Goal: Task Accomplishment & Management: Use online tool/utility

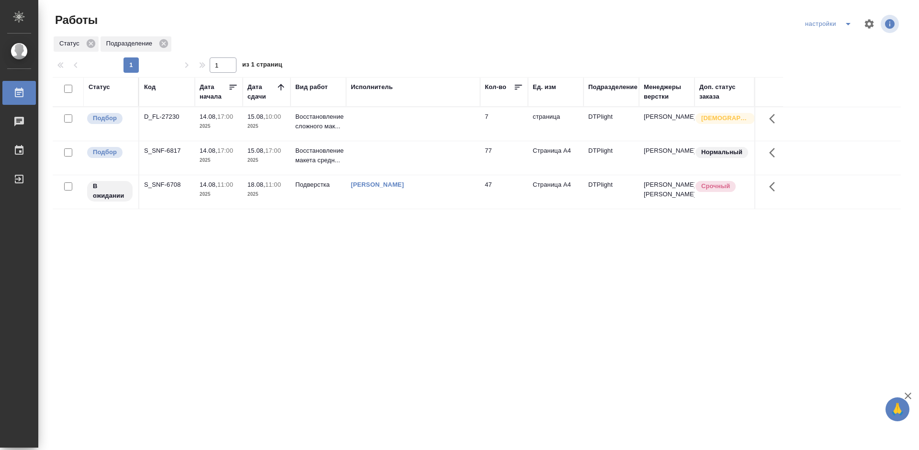
click at [224, 114] on p "17:00" at bounding box center [225, 116] width 16 height 7
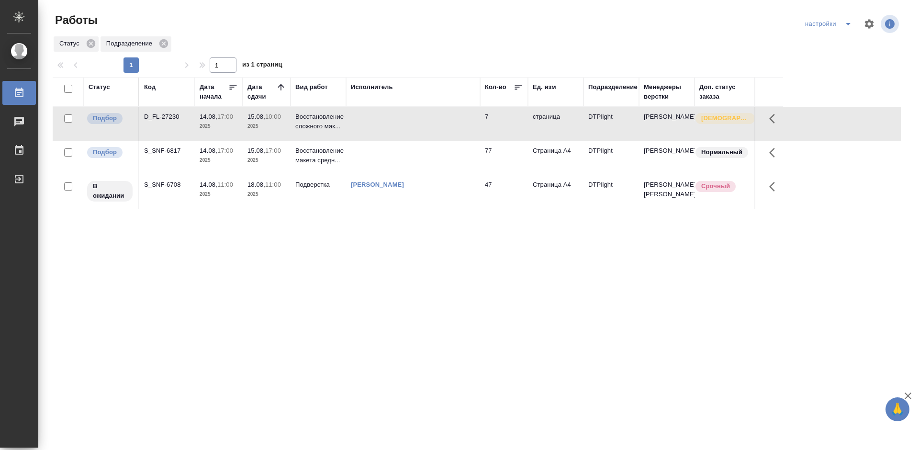
click at [224, 114] on p "17:00" at bounding box center [225, 116] width 16 height 7
click at [168, 122] on div "S_SNF-6817" at bounding box center [167, 117] width 46 height 10
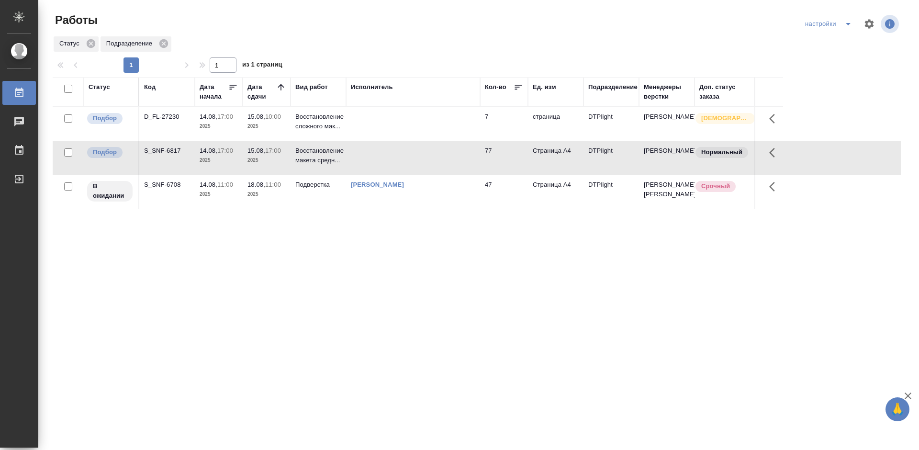
click at [168, 122] on div "S_SNF-6817" at bounding box center [167, 117] width 46 height 10
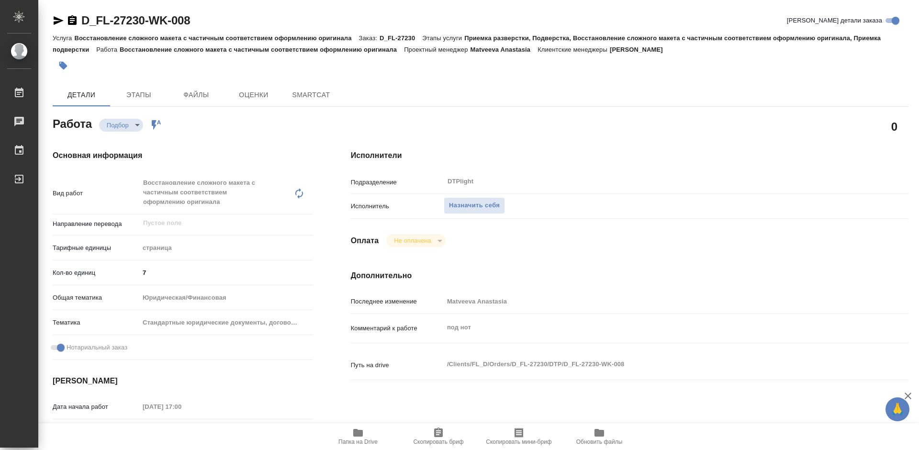
type textarea "x"
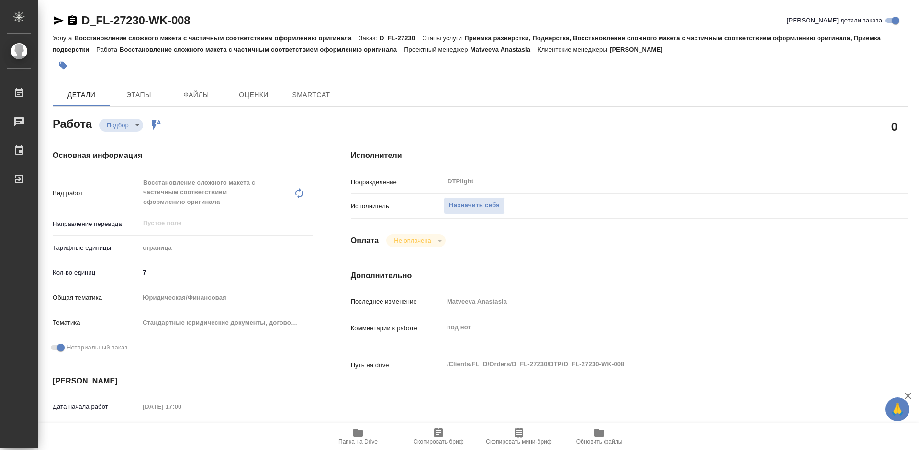
type textarea "x"
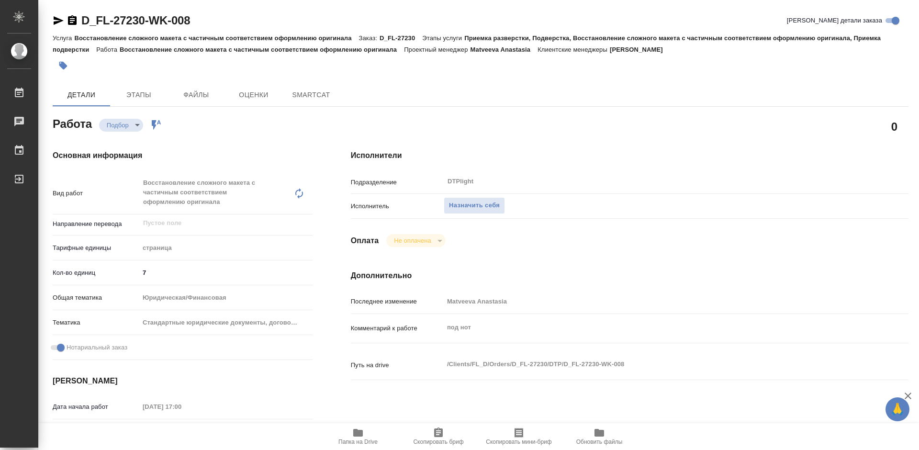
type textarea "x"
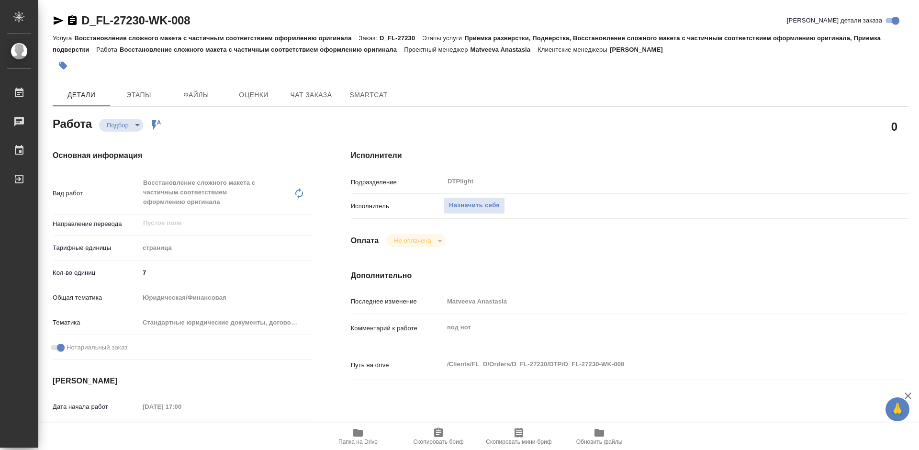
type textarea "x"
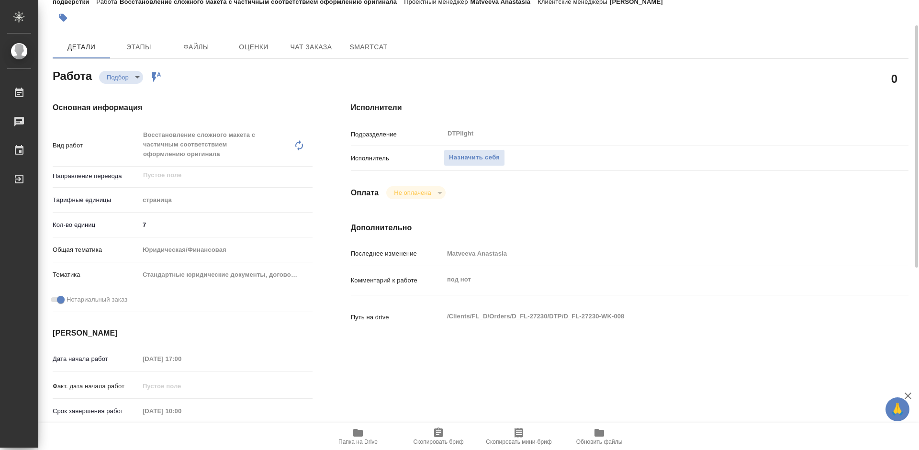
type textarea "x"
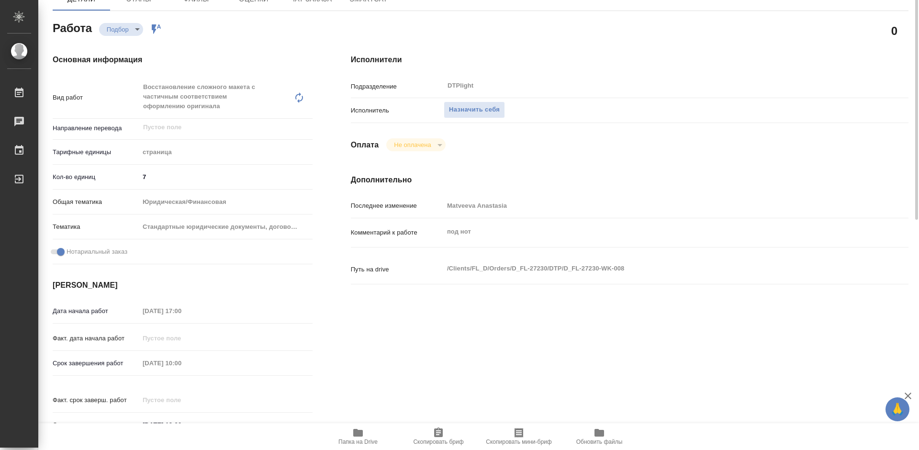
scroll to position [144, 0]
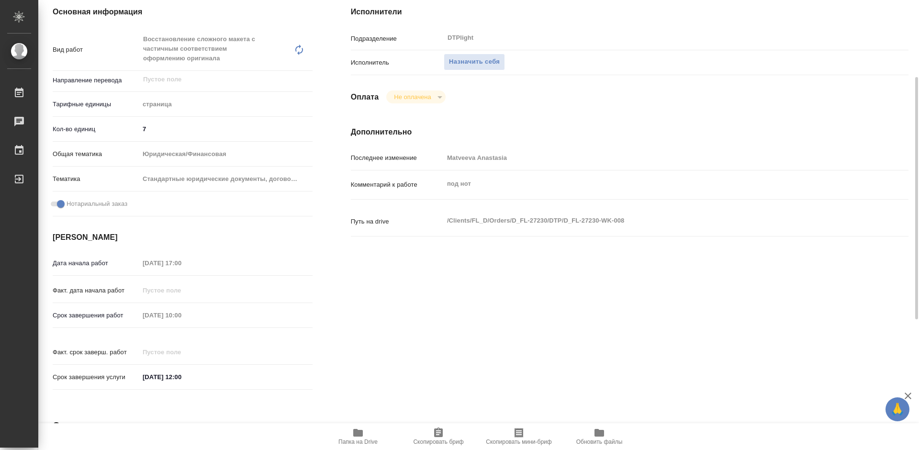
click at [367, 429] on span "Папка на Drive" at bounding box center [358, 436] width 69 height 18
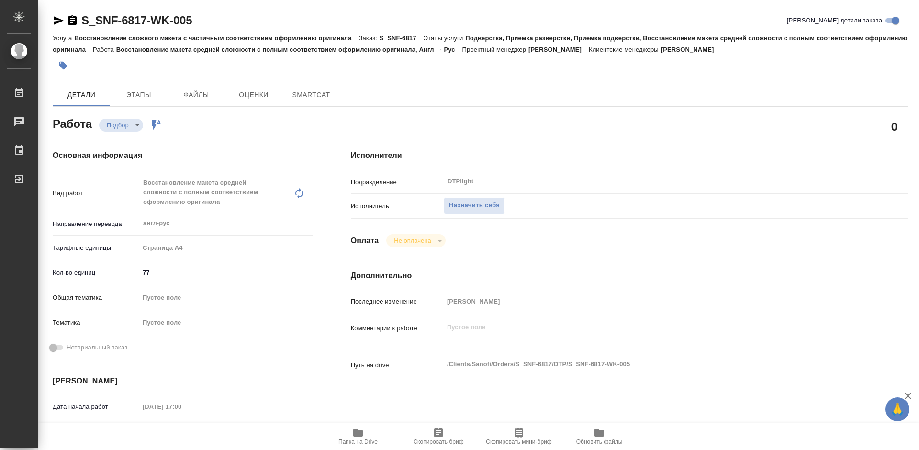
type textarea "x"
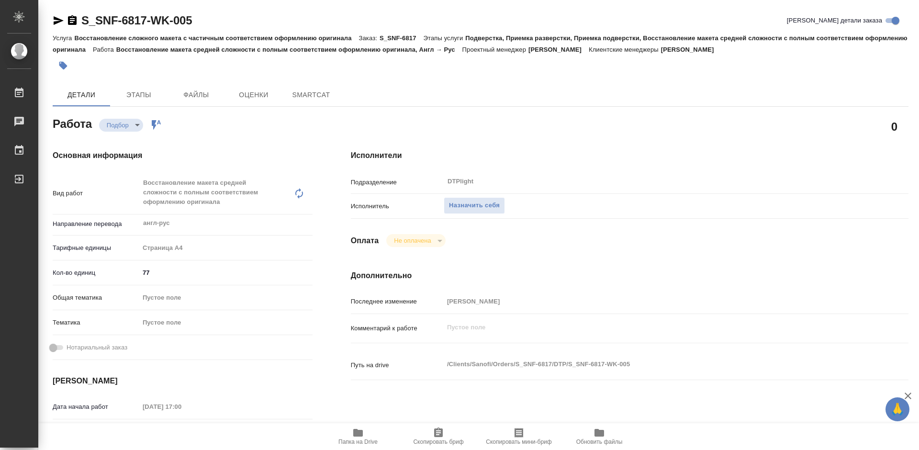
type textarea "x"
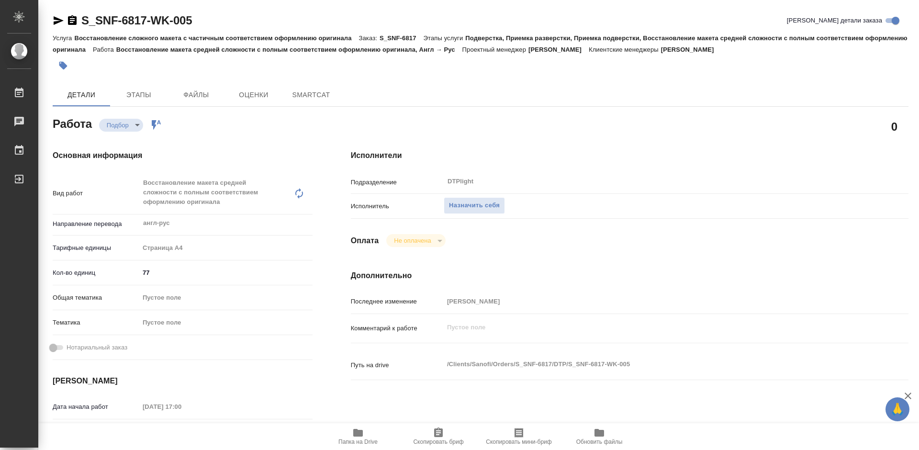
type textarea "x"
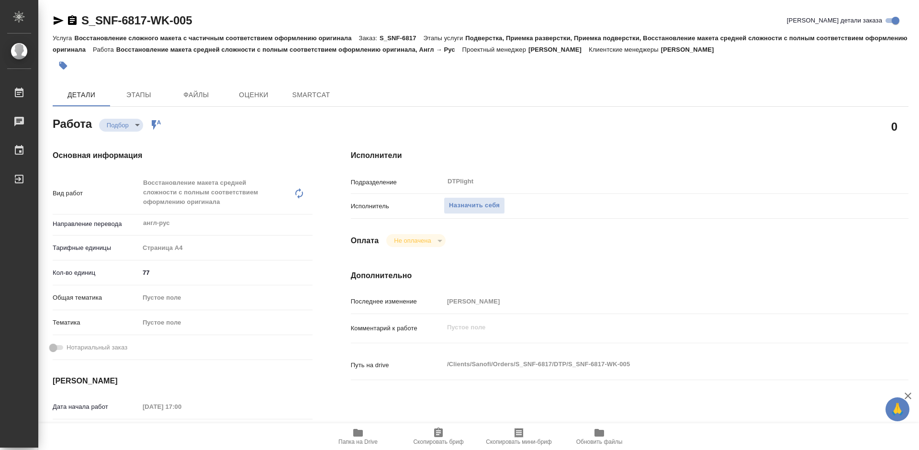
type textarea "x"
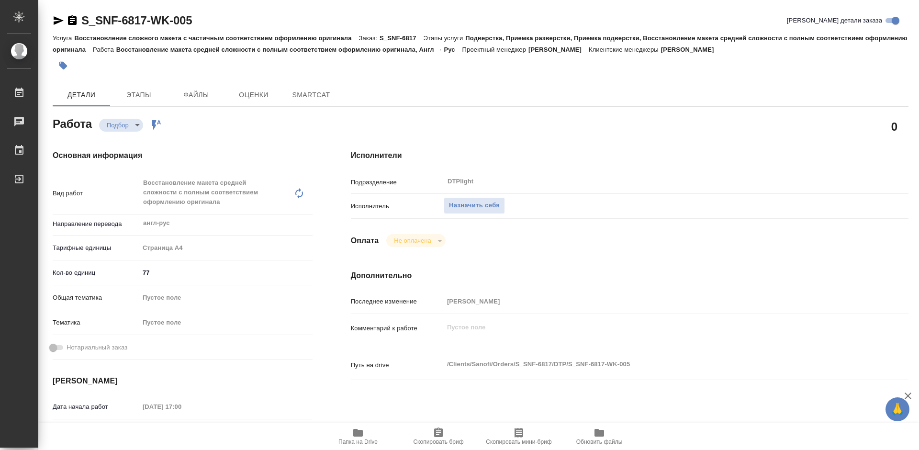
type textarea "x"
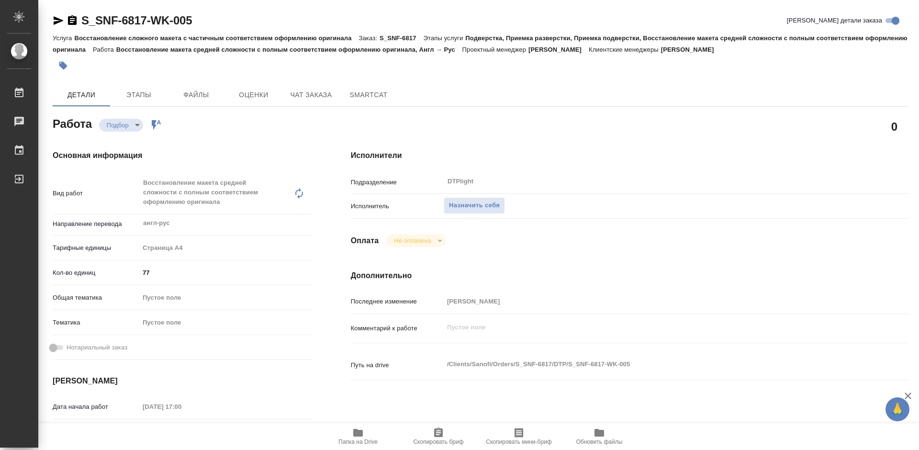
type textarea "x"
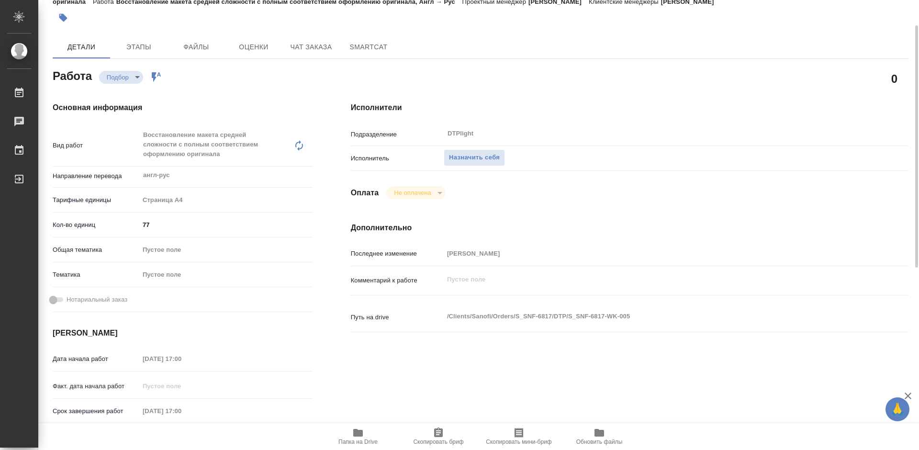
type textarea "x"
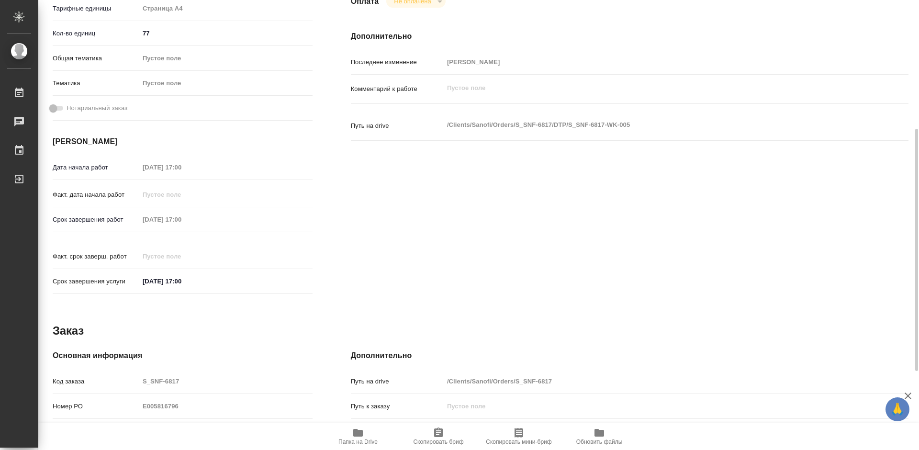
scroll to position [386, 0]
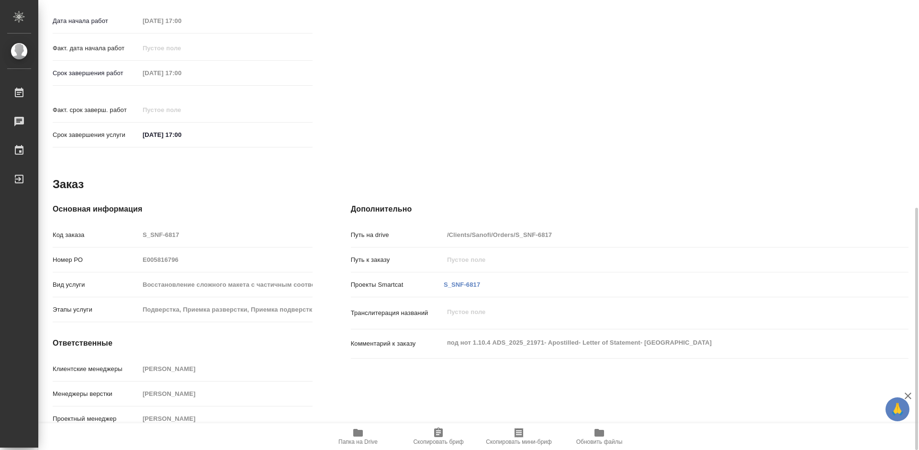
click at [360, 427] on icon "button" at bounding box center [357, 432] width 11 height 11
